Goal: Transaction & Acquisition: Purchase product/service

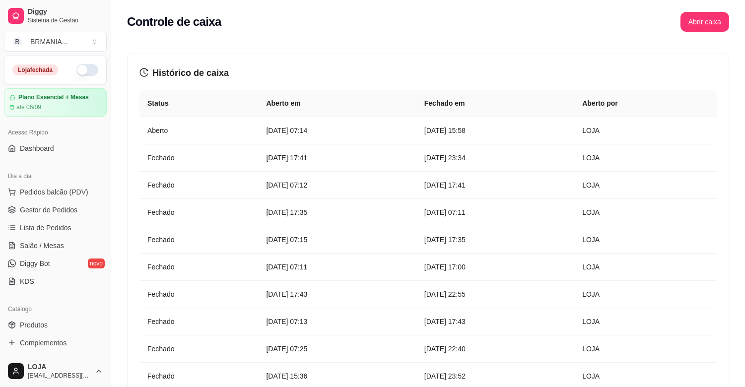
scroll to position [225, 0]
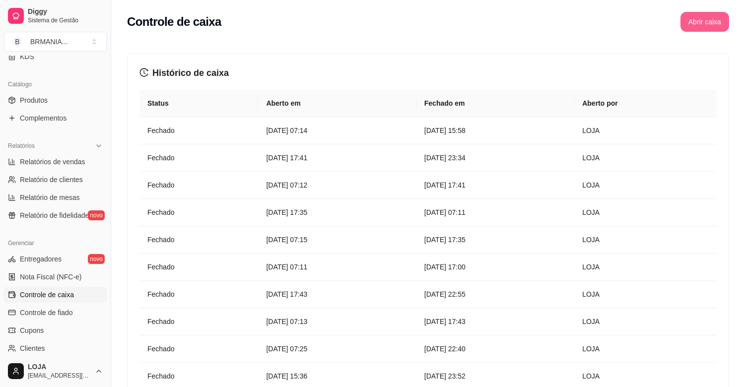
click at [715, 22] on button "Abrir caixa" at bounding box center [704, 22] width 49 height 20
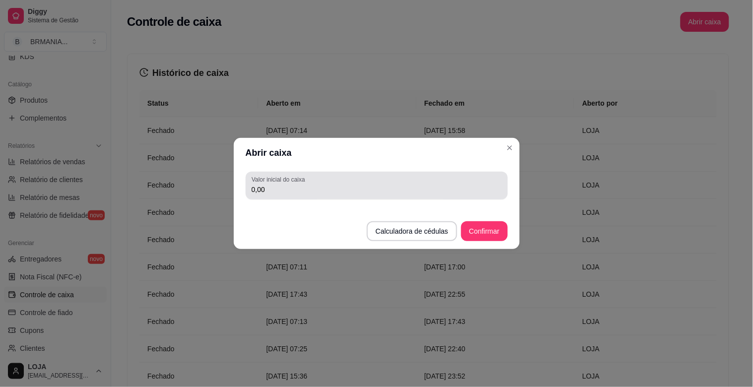
click at [339, 196] on div "Valor inicial do caixa 0,00" at bounding box center [377, 186] width 262 height 28
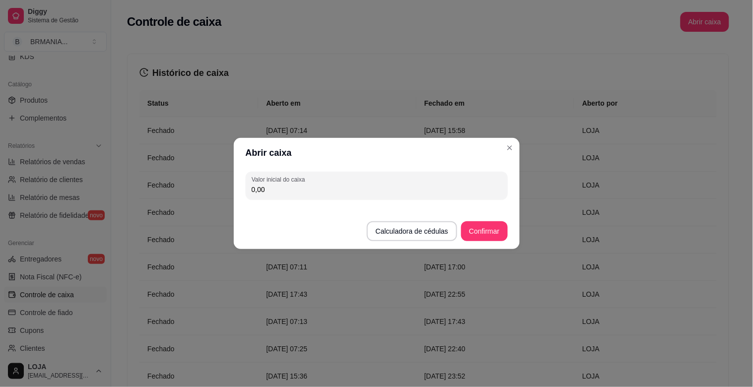
click at [338, 190] on input "0,00" at bounding box center [377, 190] width 250 height 10
type input "200,00"
click at [523, 279] on div "Abrir caixa Valor inicial do caixa 200,00 Calculadora de cédulas Confirmar" at bounding box center [376, 193] width 753 height 387
click at [468, 229] on button "Confirmar" at bounding box center [484, 231] width 46 height 20
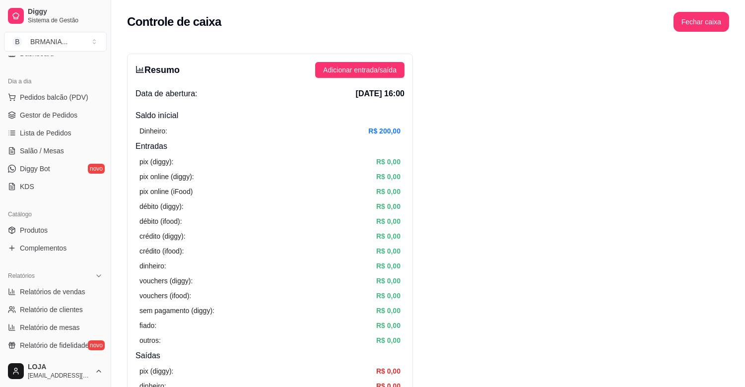
scroll to position [0, 0]
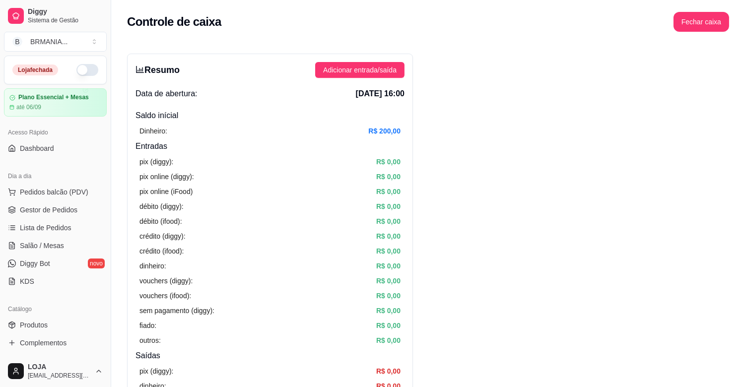
click at [80, 68] on button "button" at bounding box center [87, 70] width 22 height 12
click at [57, 324] on link "Produtos" at bounding box center [55, 325] width 103 height 16
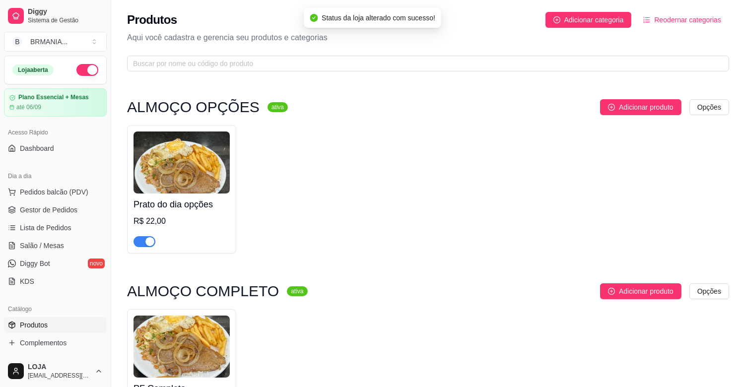
click at [145, 238] on div "button" at bounding box center [149, 241] width 9 height 9
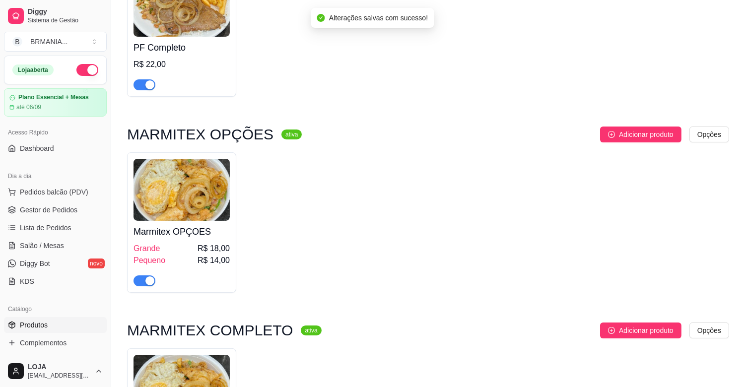
scroll to position [507, 0]
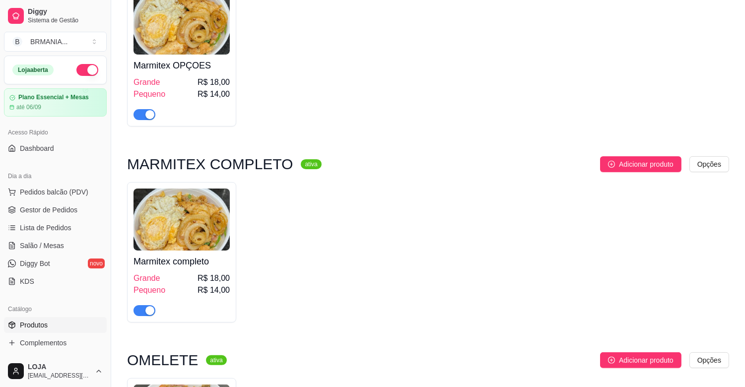
click at [147, 316] on span "button" at bounding box center [144, 310] width 22 height 11
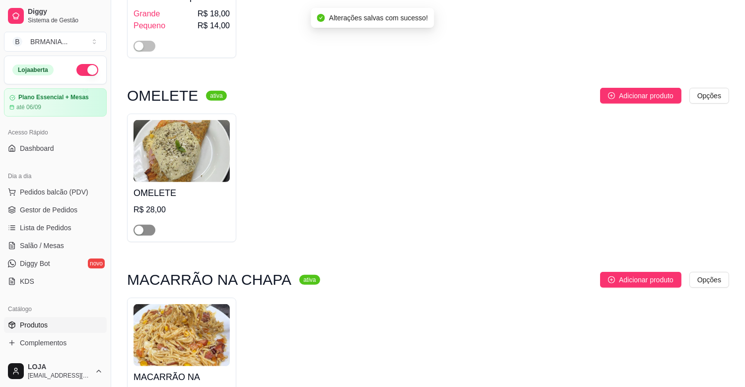
click at [147, 234] on span "button" at bounding box center [144, 230] width 22 height 11
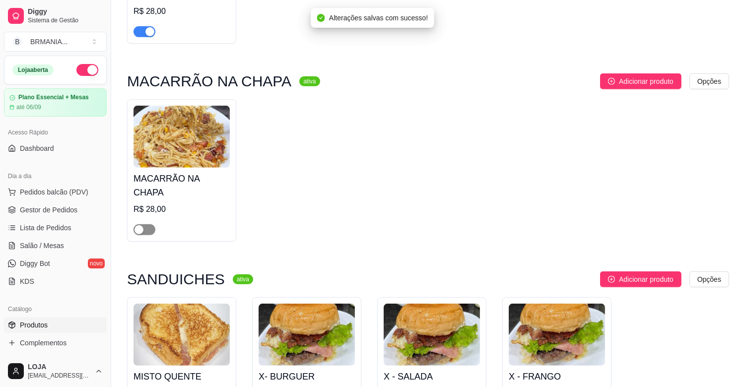
click at [144, 224] on span "button" at bounding box center [144, 229] width 22 height 11
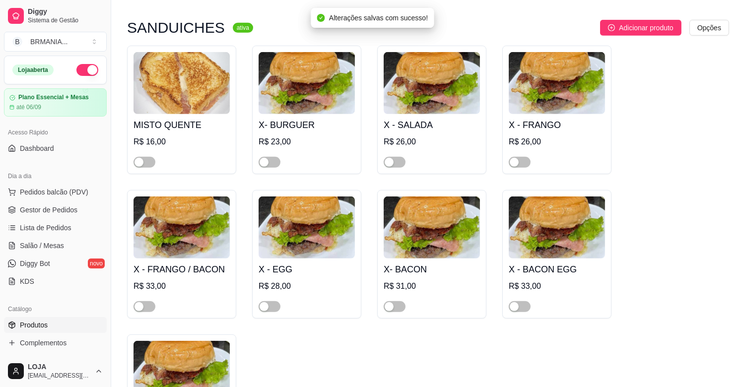
scroll to position [1234, 0]
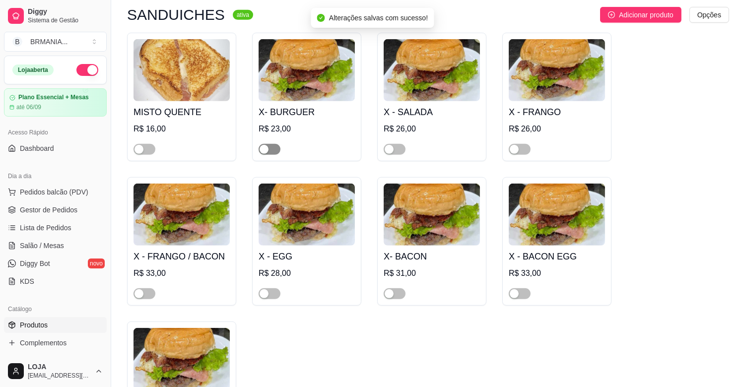
click at [264, 145] on div "button" at bounding box center [264, 149] width 9 height 9
click at [521, 144] on span "button" at bounding box center [520, 149] width 22 height 11
click at [394, 144] on span "button" at bounding box center [395, 149] width 22 height 11
click at [139, 145] on div "button" at bounding box center [138, 149] width 9 height 9
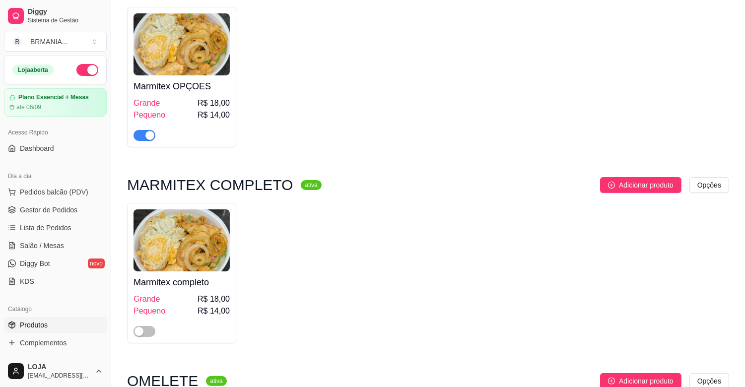
scroll to position [485, 0]
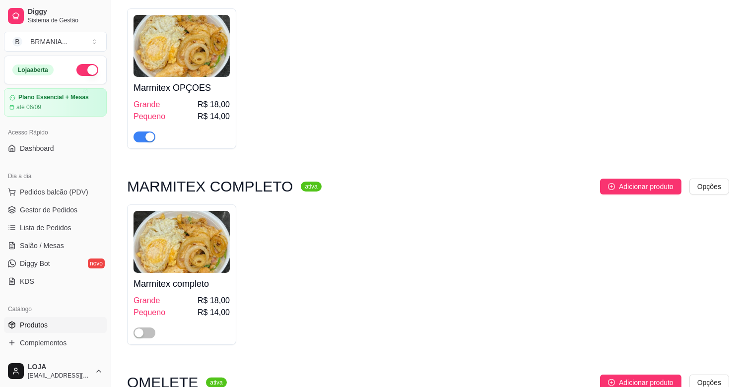
click at [150, 137] on div "button" at bounding box center [149, 136] width 9 height 9
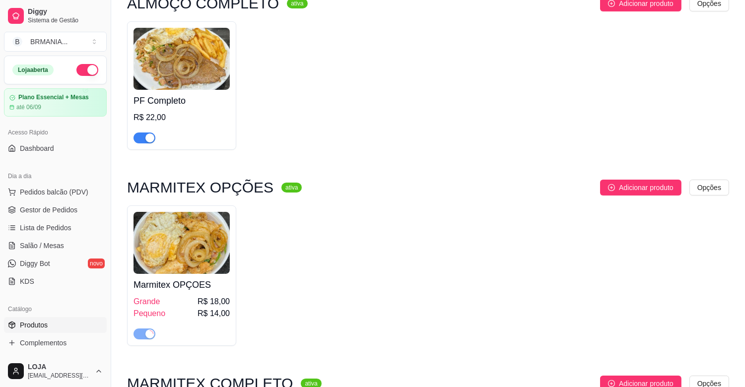
scroll to position [286, 0]
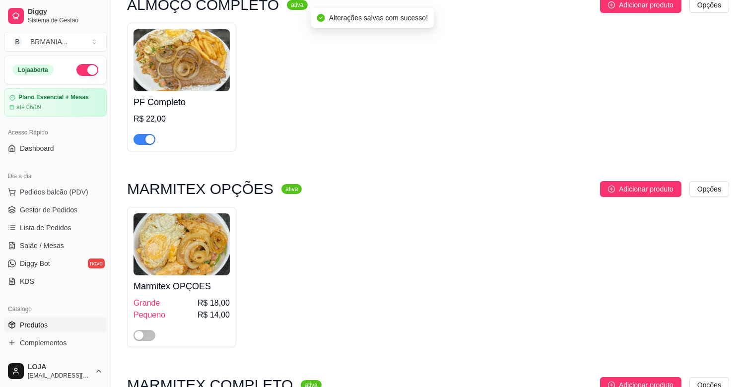
click at [149, 138] on div "button" at bounding box center [149, 139] width 9 height 9
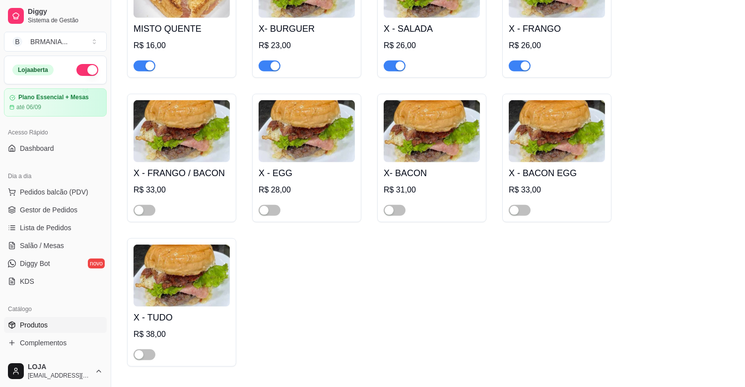
scroll to position [1367, 0]
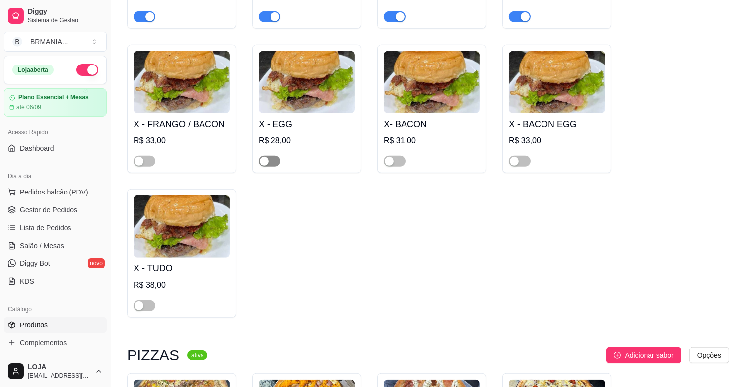
click at [268, 156] on span "button" at bounding box center [270, 161] width 22 height 11
click at [143, 157] on div "button" at bounding box center [138, 161] width 9 height 9
click at [388, 157] on div "button" at bounding box center [389, 161] width 9 height 9
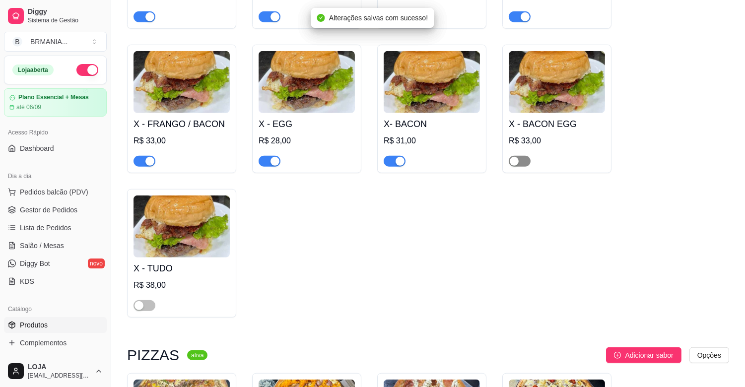
click at [517, 157] on div "button" at bounding box center [514, 161] width 9 height 9
click at [147, 300] on span "button" at bounding box center [144, 305] width 22 height 11
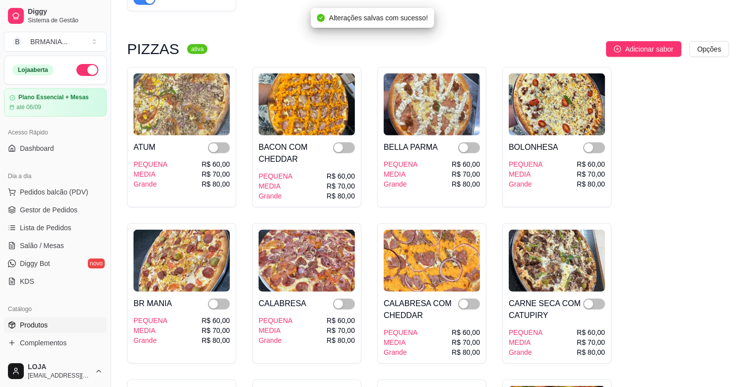
scroll to position [1676, 0]
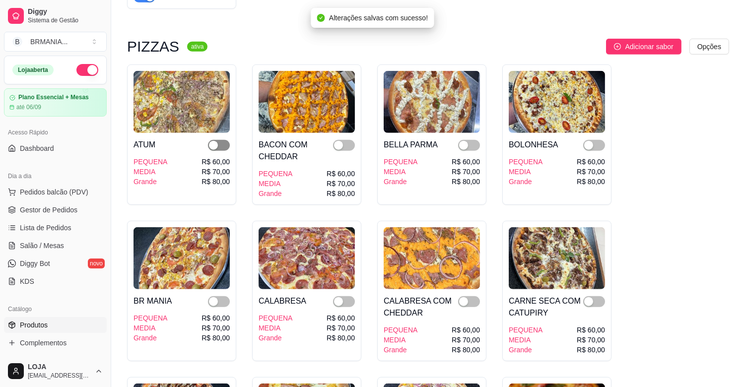
click at [220, 140] on span "button" at bounding box center [219, 145] width 22 height 11
click at [343, 140] on button "button" at bounding box center [344, 145] width 22 height 11
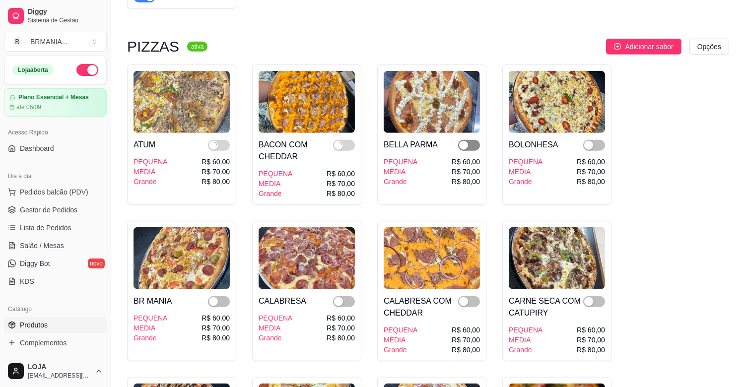
click at [463, 141] on div "button" at bounding box center [463, 145] width 9 height 9
click at [593, 140] on span "button" at bounding box center [594, 145] width 22 height 11
click at [591, 297] on div "button" at bounding box center [588, 301] width 9 height 9
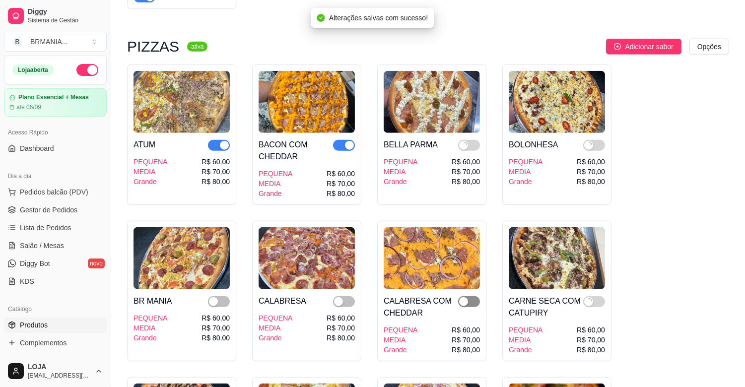
click at [467, 297] on div "button" at bounding box center [463, 301] width 9 height 9
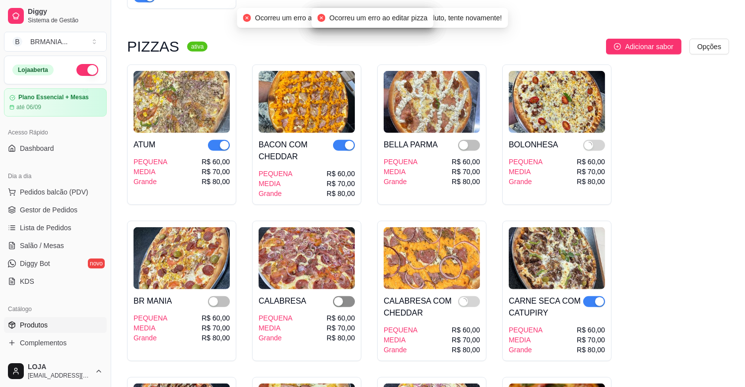
click at [343, 296] on button "button" at bounding box center [344, 301] width 22 height 11
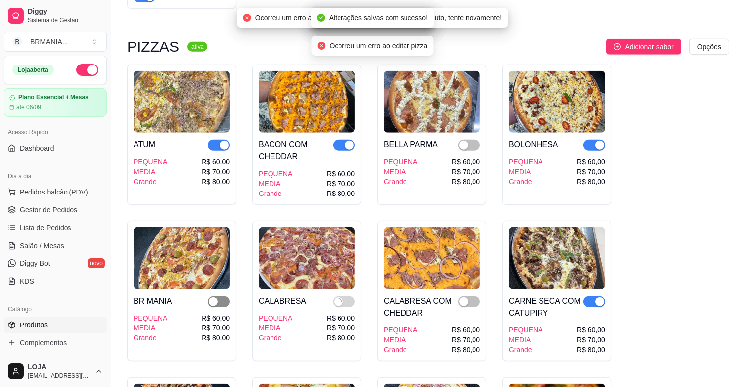
click at [218, 296] on span "button" at bounding box center [219, 301] width 22 height 11
click at [459, 141] on div "button" at bounding box center [463, 145] width 9 height 9
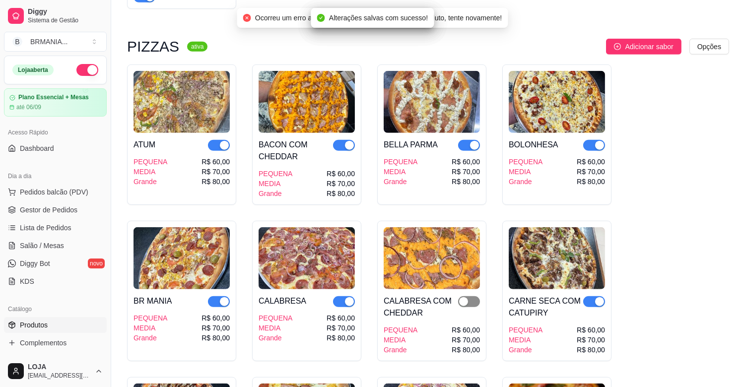
click at [466, 297] on div "button" at bounding box center [463, 301] width 9 height 9
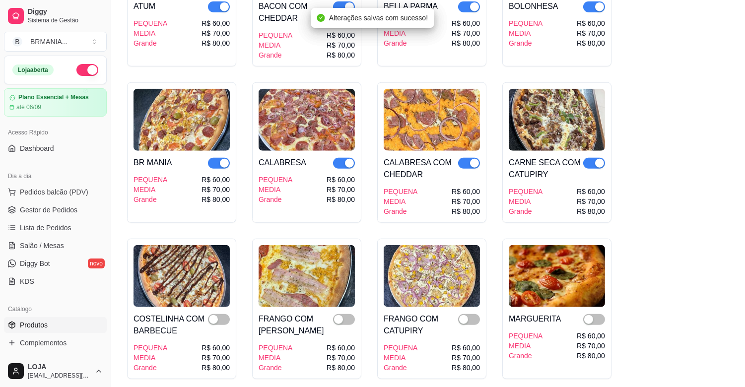
scroll to position [1830, 0]
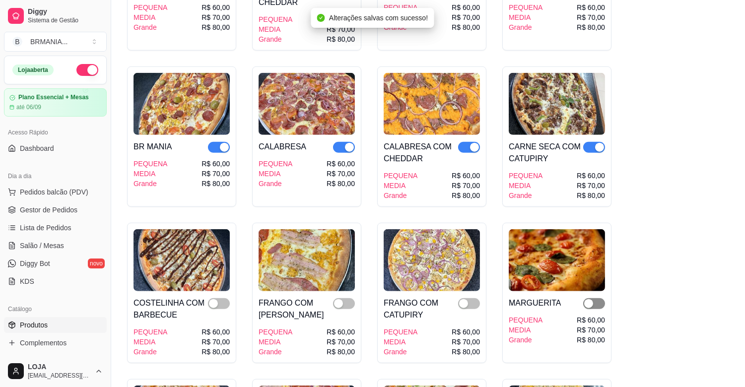
click at [589, 299] on div "button" at bounding box center [588, 303] width 9 height 9
click at [465, 299] on div "button" at bounding box center [463, 303] width 9 height 9
click at [336, 299] on div "button" at bounding box center [338, 303] width 9 height 9
click at [218, 299] on div "button" at bounding box center [213, 303] width 9 height 9
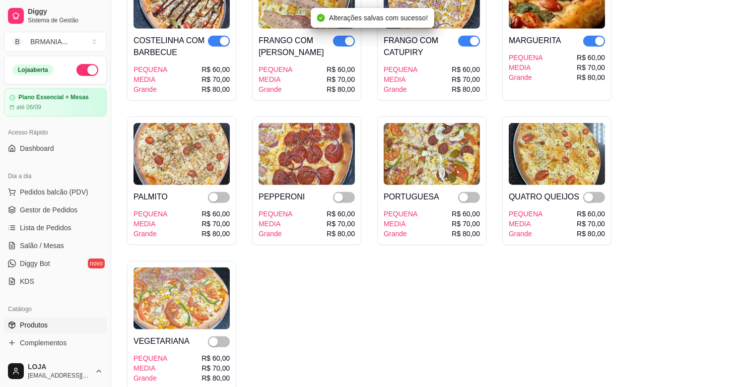
scroll to position [2095, 0]
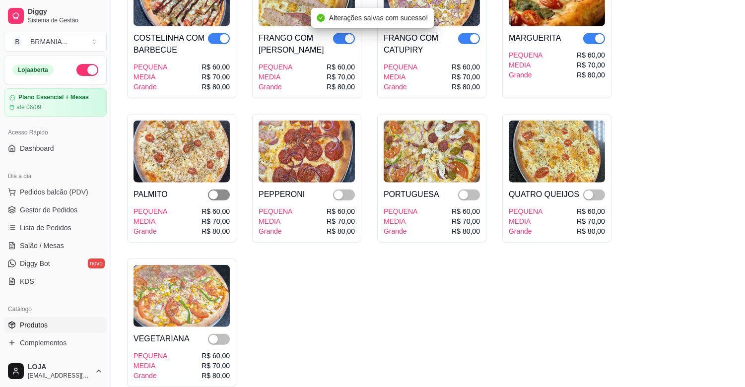
click at [212, 191] on div "button" at bounding box center [213, 195] width 9 height 9
click at [210, 335] on div "button" at bounding box center [213, 339] width 9 height 9
click at [341, 191] on div "button" at bounding box center [338, 195] width 9 height 9
drag, startPoint x: 472, startPoint y: 186, endPoint x: 502, endPoint y: 186, distance: 29.3
click at [471, 190] on span "button" at bounding box center [469, 195] width 22 height 11
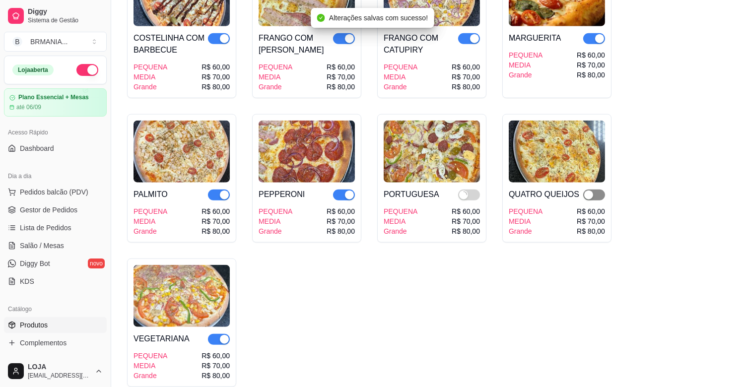
click at [596, 190] on span "button" at bounding box center [594, 195] width 22 height 11
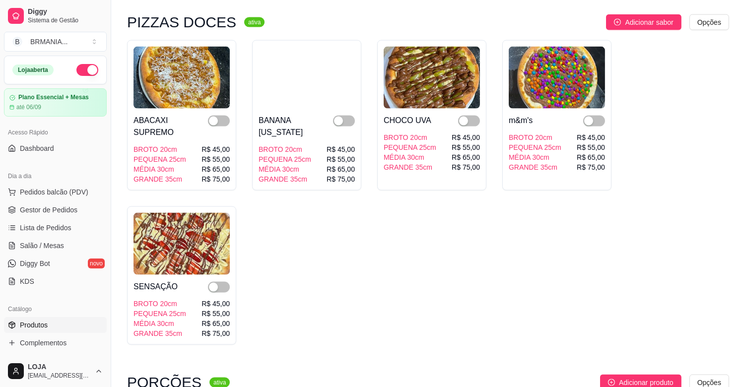
scroll to position [2514, 0]
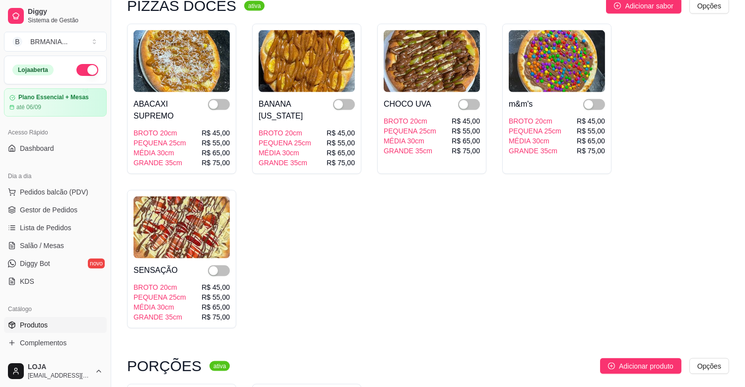
click at [219, 98] on div at bounding box center [219, 110] width 22 height 24
click at [214, 266] on div "button" at bounding box center [213, 270] width 9 height 9
click at [217, 100] on div "button" at bounding box center [213, 104] width 9 height 9
click at [345, 99] on span "button" at bounding box center [344, 104] width 22 height 11
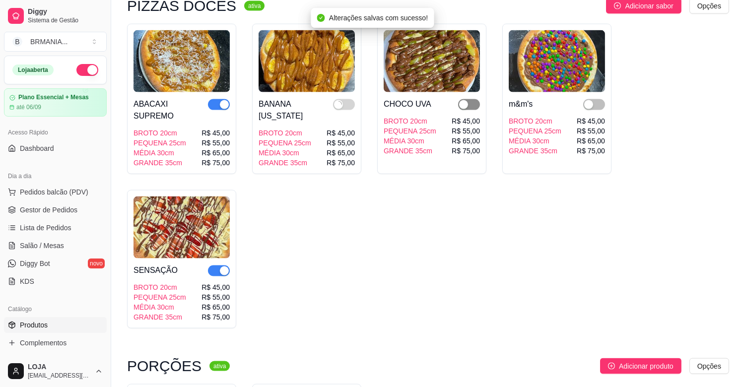
click at [473, 99] on span "button" at bounding box center [469, 104] width 22 height 11
click at [597, 99] on span "button" at bounding box center [594, 104] width 22 height 11
click at [49, 206] on span "Gestor de Pedidos" at bounding box center [49, 210] width 58 height 10
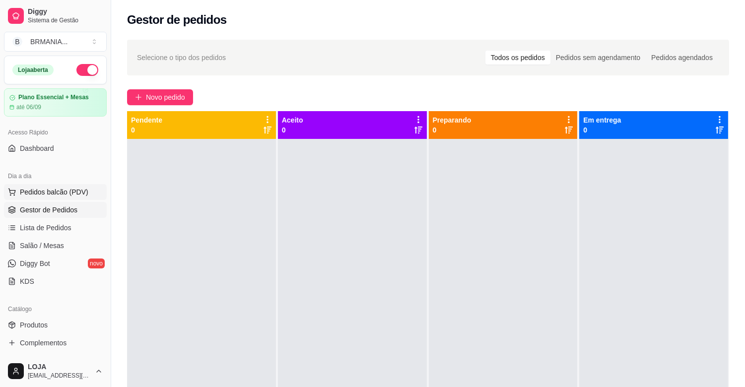
click at [69, 197] on button "Pedidos balcão (PDV)" at bounding box center [55, 192] width 103 height 16
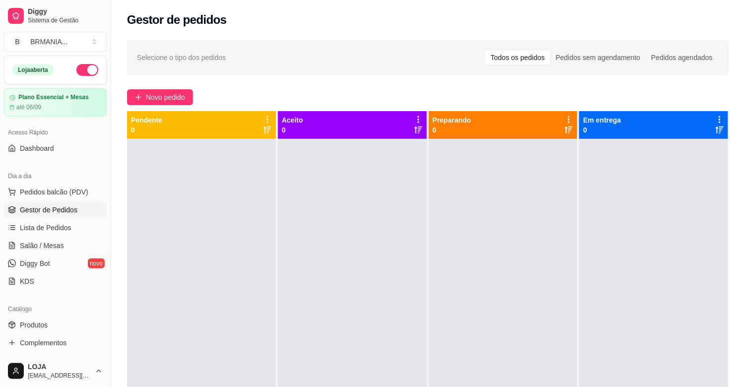
click at [144, 76] on div at bounding box center [272, 66] width 486 height 20
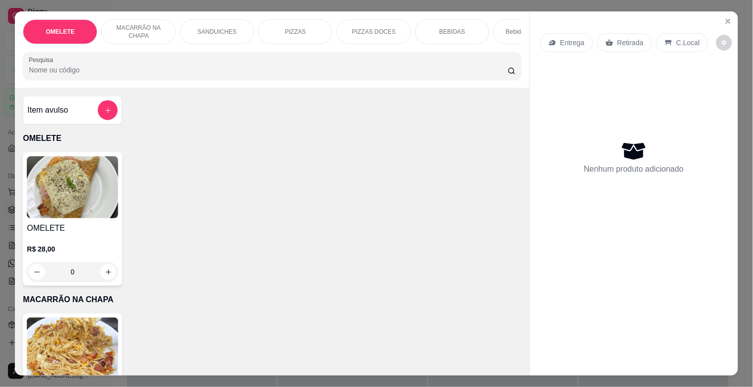
click at [145, 80] on div "Pesquisa" at bounding box center [272, 66] width 498 height 28
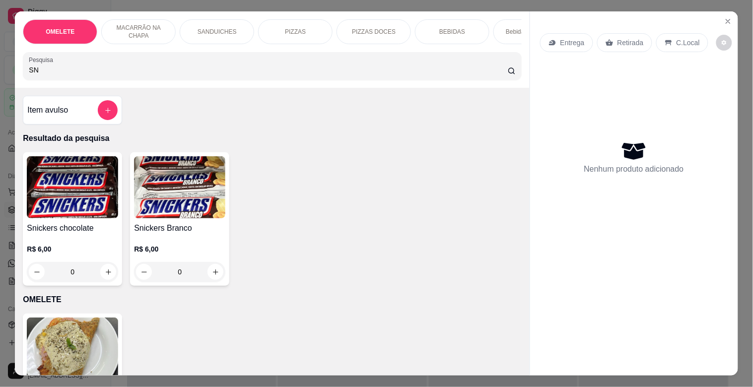
type input "SN"
click at [71, 190] on img at bounding box center [72, 187] width 91 height 62
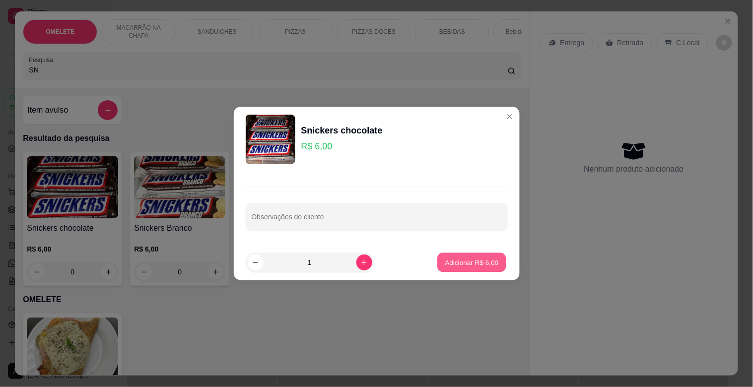
click at [474, 264] on p "Adicionar R$ 6,00" at bounding box center [472, 262] width 54 height 9
type input "1"
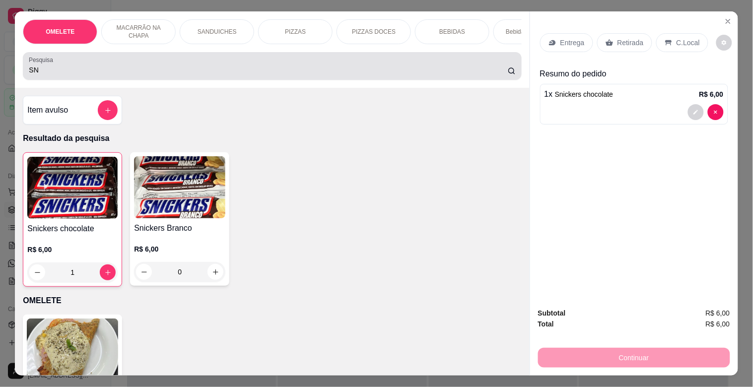
click at [102, 76] on div "SN" at bounding box center [272, 66] width 486 height 20
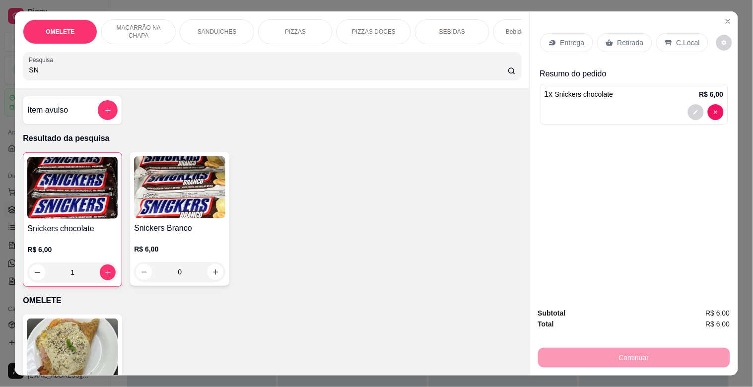
type input "S"
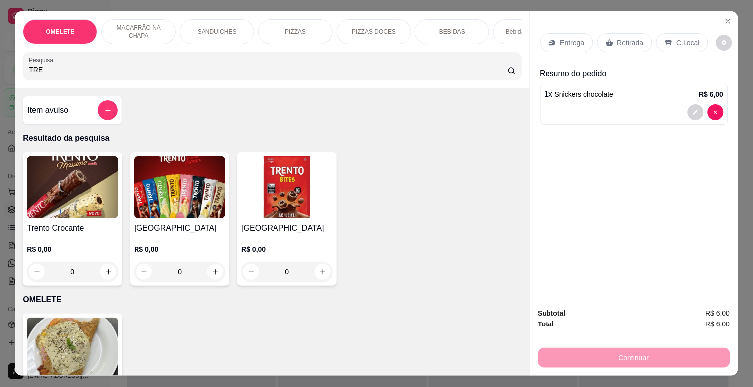
type input "TRE"
click at [75, 194] on img at bounding box center [72, 187] width 91 height 62
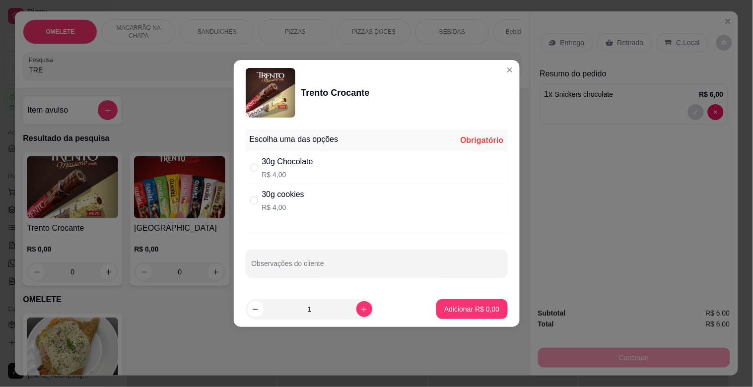
click at [289, 166] on div "30g Chocolate" at bounding box center [287, 162] width 51 height 12
radio input "true"
click at [479, 313] on p "Adicionar R$ 4,00" at bounding box center [471, 309] width 55 height 10
type input "1"
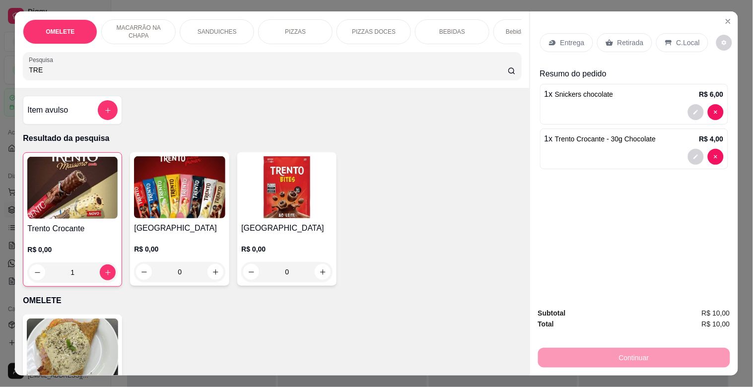
click at [632, 47] on div "Retirada" at bounding box center [624, 42] width 55 height 19
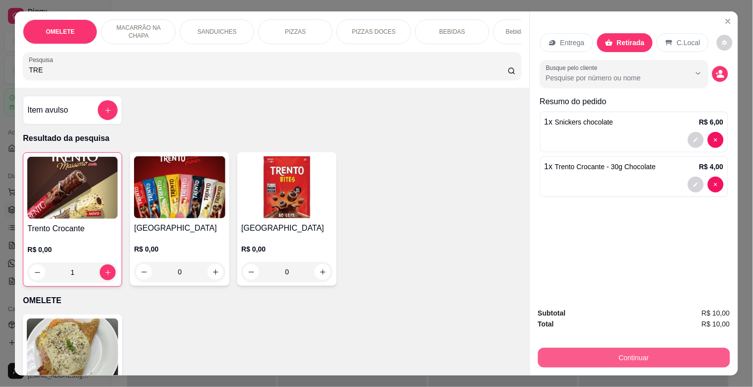
click at [609, 357] on button "Continuar" at bounding box center [634, 358] width 192 height 20
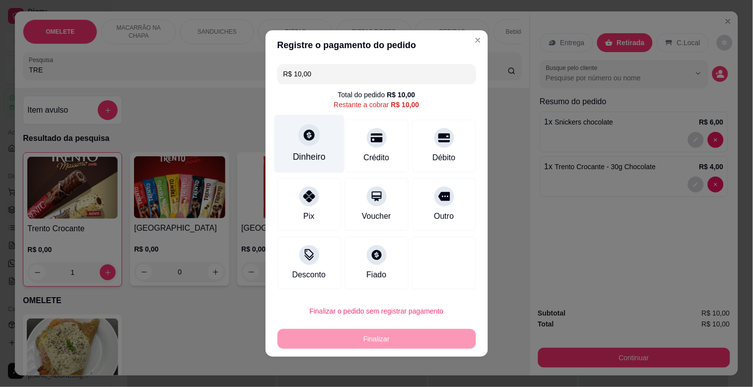
click at [299, 152] on div "Dinheiro" at bounding box center [309, 156] width 33 height 13
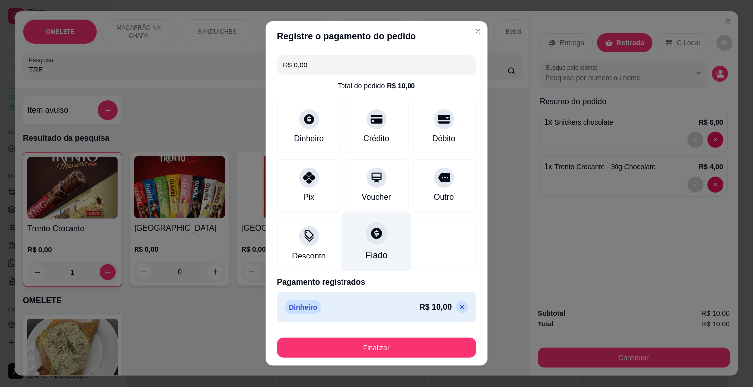
type input "R$ 0,00"
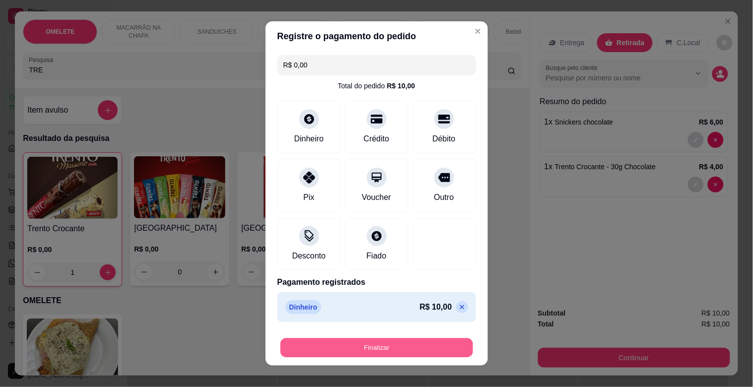
click at [384, 350] on button "Finalizar" at bounding box center [376, 347] width 193 height 19
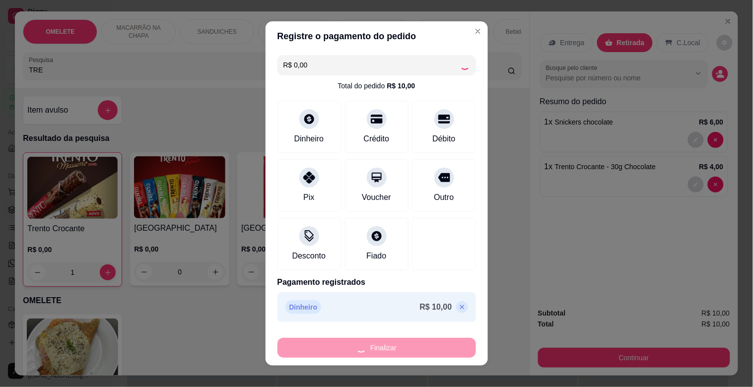
type input "0"
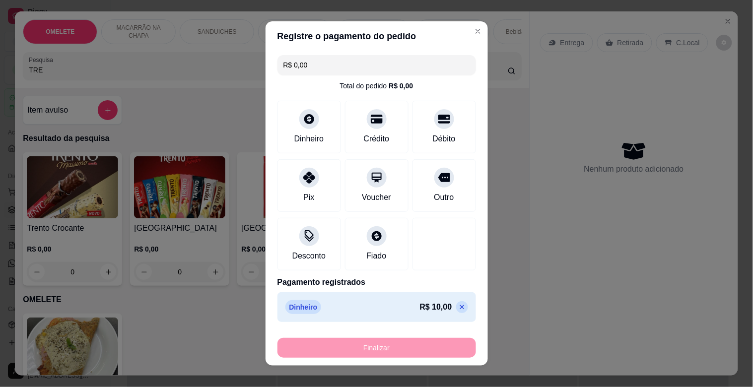
type input "-R$ 10,00"
